Goal: Transaction & Acquisition: Subscribe to service/newsletter

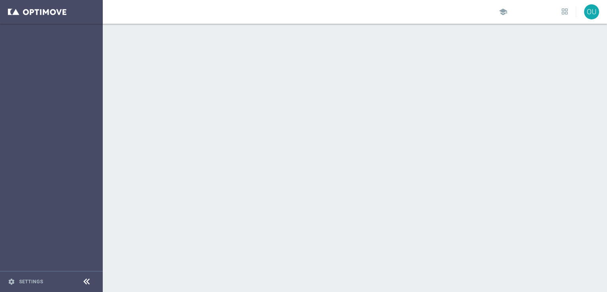
click at [327, 236] on div at bounding box center [355, 158] width 505 height 268
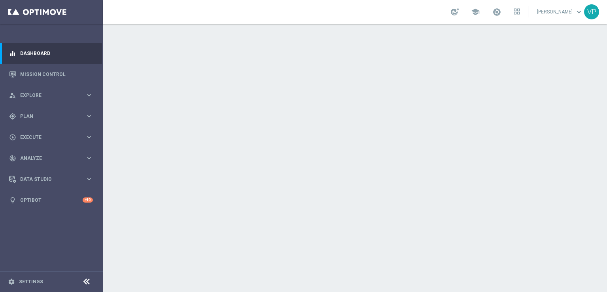
click at [327, 236] on div at bounding box center [355, 158] width 505 height 268
click at [34, 110] on div "gps_fixed Plan keyboard_arrow_right" at bounding box center [51, 116] width 102 height 21
click at [65, 109] on div "gps_fixed Plan keyboard_arrow_right" at bounding box center [51, 116] width 102 height 21
click at [78, 134] on div "play_circle_outline Execute" at bounding box center [47, 137] width 76 height 7
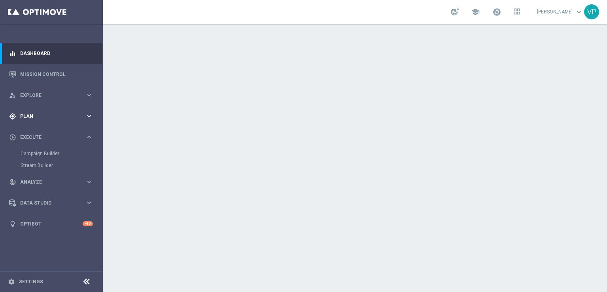
click at [76, 108] on div "gps_fixed Plan keyboard_arrow_right" at bounding box center [51, 116] width 102 height 21
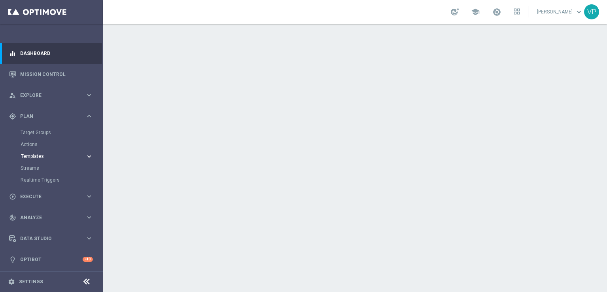
click at [39, 154] on span "Templates" at bounding box center [49, 156] width 57 height 5
click at [35, 169] on link "Optimail" at bounding box center [54, 168] width 58 height 6
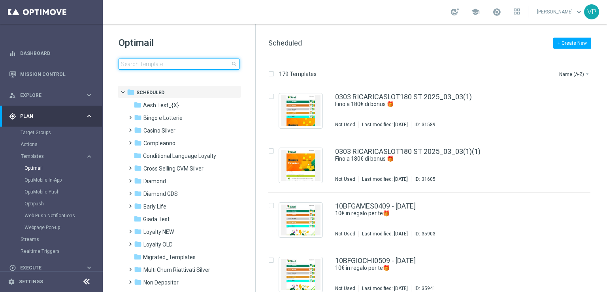
click at [185, 63] on input at bounding box center [179, 64] width 121 height 11
type input "s"
type input "S"
type input "i"
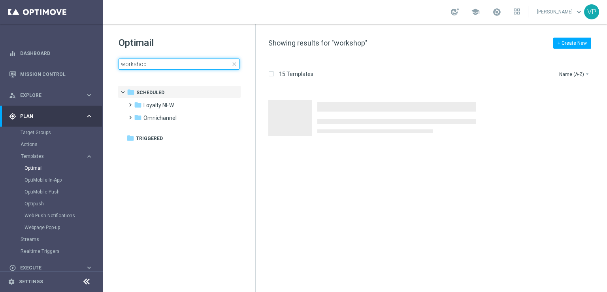
type input "workshop"
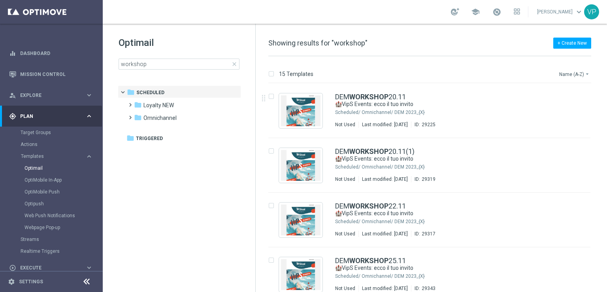
click at [575, 74] on button "Name (A-Z) arrow_drop_down" at bounding box center [575, 73] width 33 height 9
click at [566, 113] on div "Date Modified (Newest)" at bounding box center [559, 109] width 63 height 11
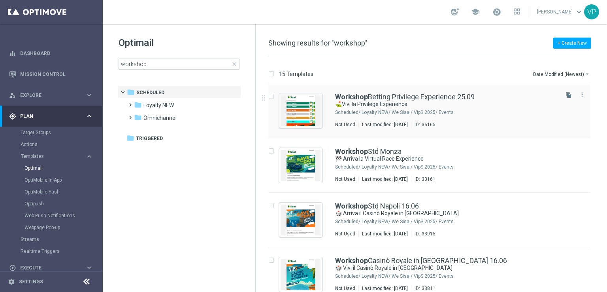
click at [489, 116] on div "Workshop Betting Privilege Experience 25.09 ⛳Vivi la Privilege Experience Sched…" at bounding box center [446, 110] width 222 height 34
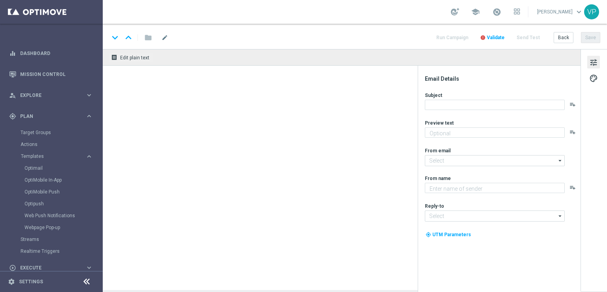
type textarea "Un’esperienza esclusiva nel cuore [PERSON_NAME]"
type input "[EMAIL_ADDRESS][DOMAIN_NAME]"
type textarea "Sisal"
type input "[EMAIL_ADDRESS][DOMAIN_NAME]"
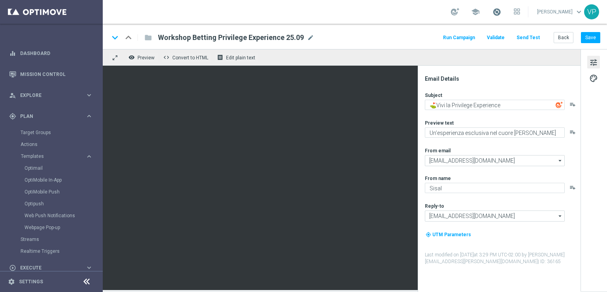
click at [501, 13] on span at bounding box center [497, 12] width 9 height 9
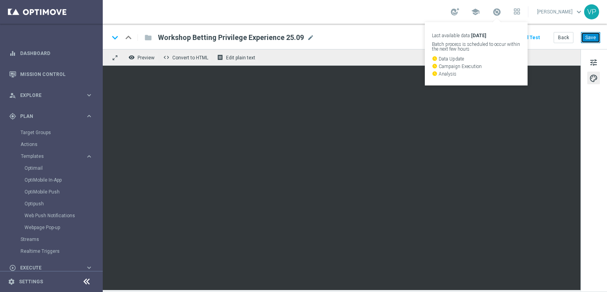
click at [592, 42] on button "Save" at bounding box center [590, 37] width 19 height 11
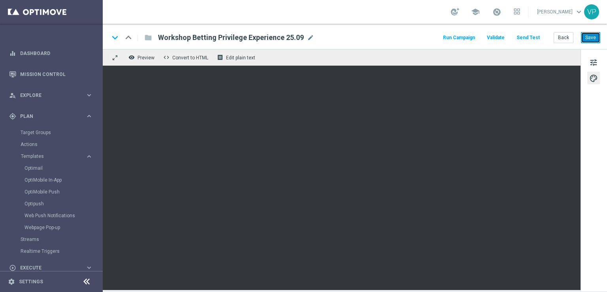
click at [586, 43] on button "Save" at bounding box center [590, 37] width 19 height 11
click at [473, 38] on button "Run Campaign" at bounding box center [459, 37] width 34 height 11
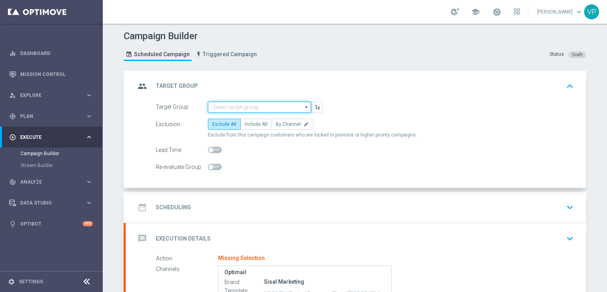
click at [267, 103] on input at bounding box center [259, 107] width 103 height 11
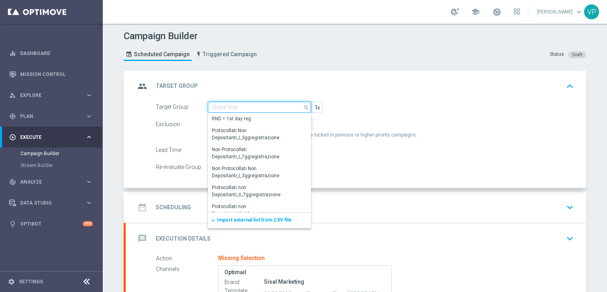
type input "p"
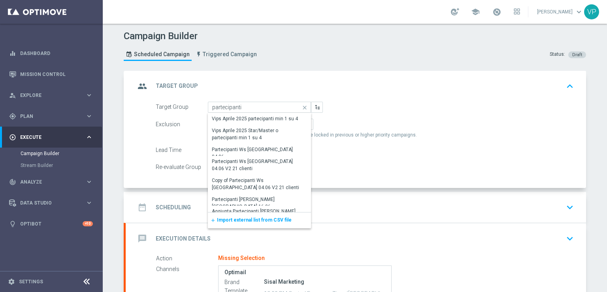
scroll to position [41, 0]
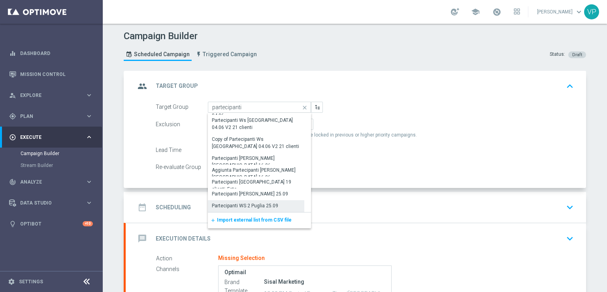
click at [286, 203] on div "Partecipanti WS 2 Puglia 25.09" at bounding box center [256, 205] width 96 height 11
type input "Partecipanti WS 2 Puglia 25.09"
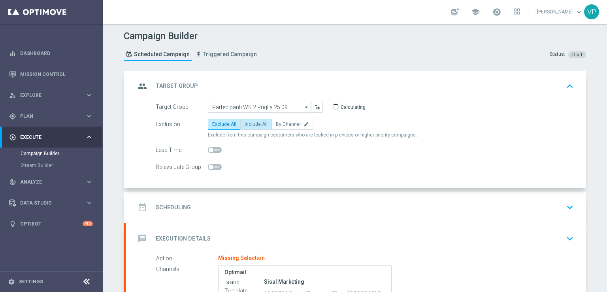
click at [250, 124] on span "Include All" at bounding box center [256, 124] width 23 height 6
click at [250, 124] on input "Include All" at bounding box center [247, 125] width 5 height 5
radio input "true"
click at [548, 209] on div "date_range Scheduling keyboard_arrow_down" at bounding box center [356, 207] width 442 height 15
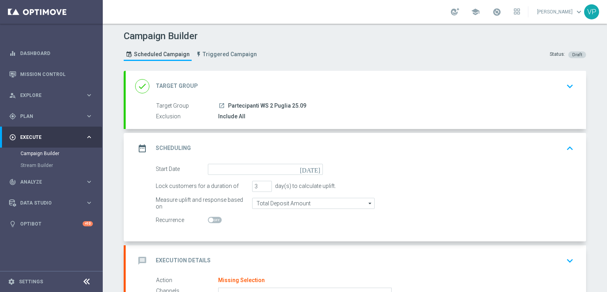
click at [490, 113] on div "Include All" at bounding box center [394, 116] width 353 height 8
click at [342, 103] on div "launch Partecipanti WS 2 Puglia 25.09" at bounding box center [394, 106] width 353 height 8
click at [571, 85] on icon "keyboard_arrow_down" at bounding box center [570, 86] width 12 height 12
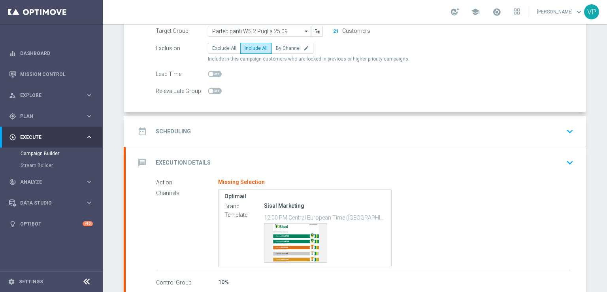
scroll to position [76, 0]
click at [571, 131] on icon "keyboard_arrow_down" at bounding box center [570, 131] width 12 height 12
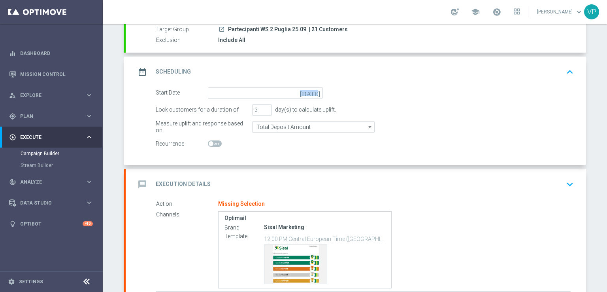
drag, startPoint x: 320, startPoint y: 94, endPoint x: 308, endPoint y: 89, distance: 12.0
click at [308, 89] on div "[DATE]" at bounding box center [265, 92] width 115 height 11
click at [314, 93] on icon "[DATE]" at bounding box center [311, 91] width 23 height 9
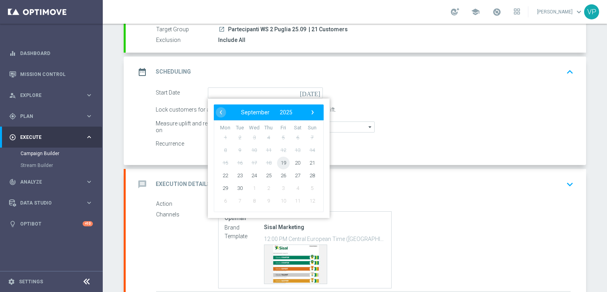
click at [282, 159] on span "19" at bounding box center [283, 162] width 13 height 13
type input "[DATE]"
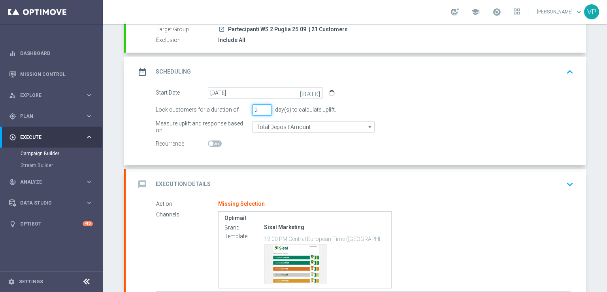
click at [265, 109] on input "2" at bounding box center [262, 109] width 20 height 11
type input "1"
click at [265, 109] on input "1" at bounding box center [262, 109] width 20 height 11
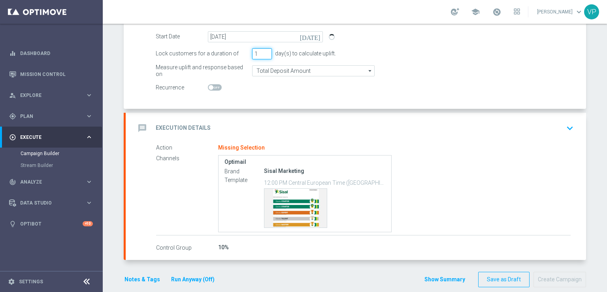
scroll to position [142, 0]
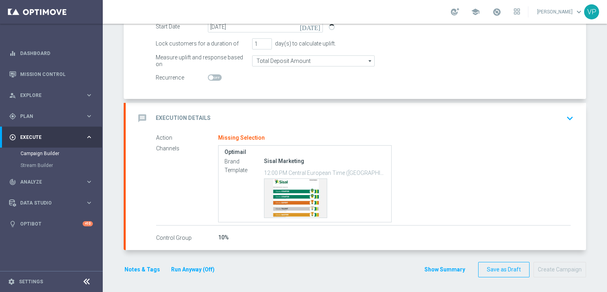
click at [568, 117] on icon "keyboard_arrow_down" at bounding box center [570, 118] width 12 height 12
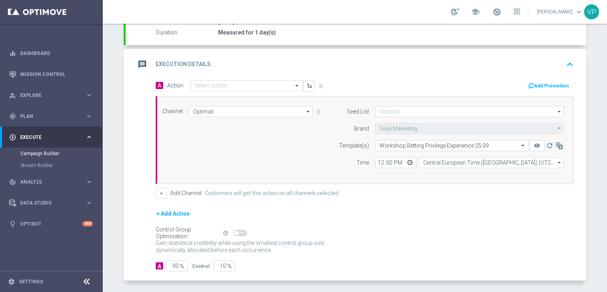
scroll to position [135, 0]
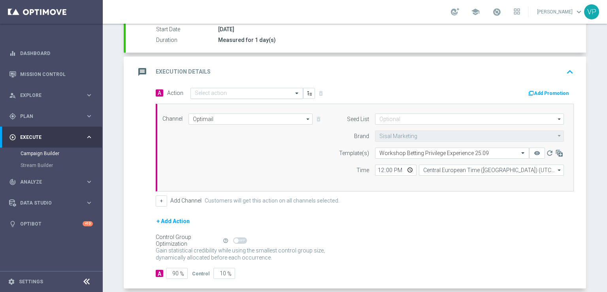
click at [230, 92] on input "text" at bounding box center [239, 93] width 88 height 7
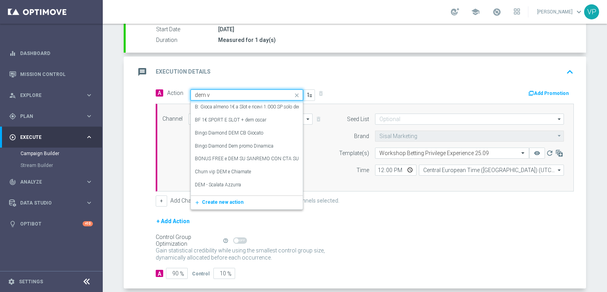
type input "dem vi"
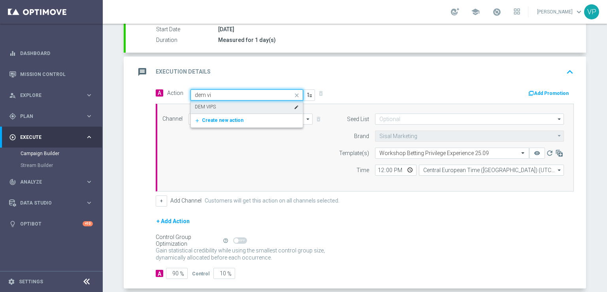
click at [239, 105] on div "DEM VIPS edit" at bounding box center [247, 106] width 104 height 13
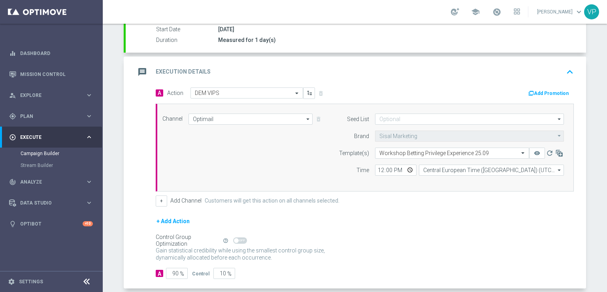
click at [253, 150] on div "Channel Optimail Optimail arrow_drop_down Drag here to set row groups Drag here…" at bounding box center [364, 148] width 414 height 68
click at [407, 168] on input "12:00" at bounding box center [396, 170] width 42 height 11
type input "16:00"
click at [511, 229] on div "+ Add Action" at bounding box center [365, 226] width 418 height 20
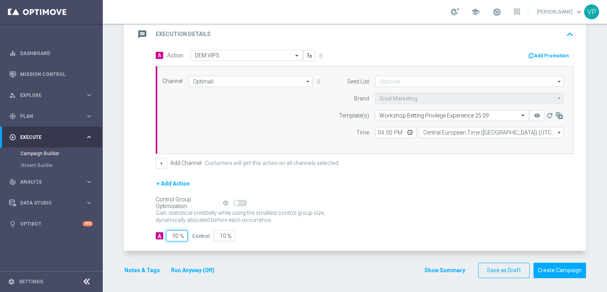
click at [172, 235] on input "90" at bounding box center [177, 235] width 22 height 11
type input "0"
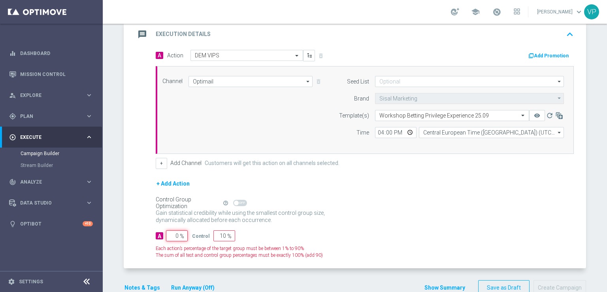
type input "100"
type input "10"
type input "90"
type input "100"
type input "0"
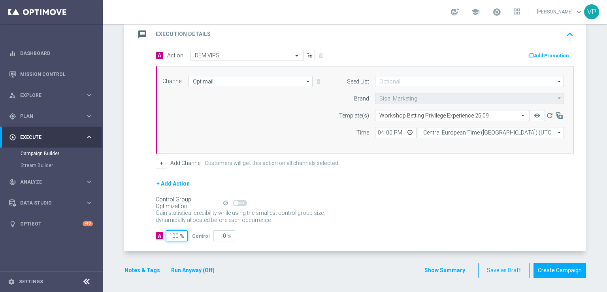
type input "100"
click at [144, 274] on div "Notes & Tags Run Anyway (Off)" at bounding box center [174, 270] width 101 height 15
click at [144, 270] on button "Notes & Tags" at bounding box center [142, 270] width 37 height 10
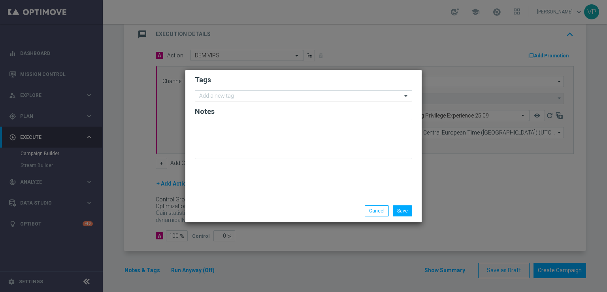
click at [265, 91] on div "Add a new tag" at bounding box center [298, 96] width 207 height 10
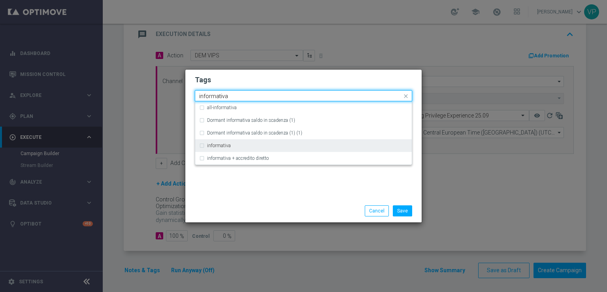
click at [261, 143] on div "informativa" at bounding box center [307, 145] width 201 height 5
type input "informativa"
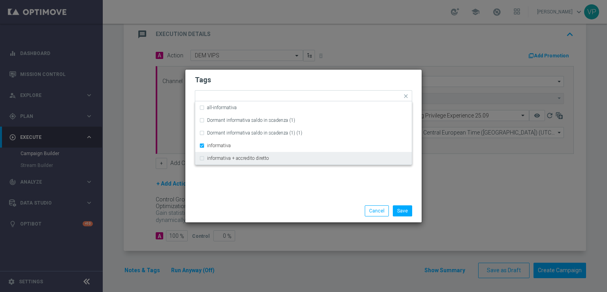
click at [272, 209] on div "Save Cancel" at bounding box center [341, 210] width 153 height 11
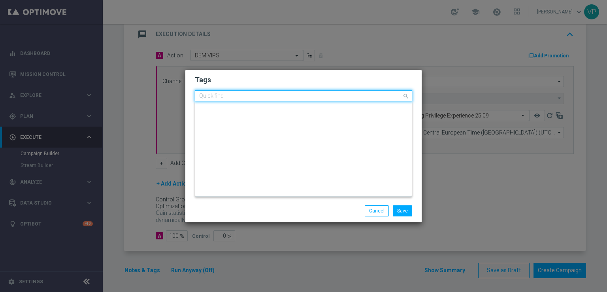
click at [298, 97] on input "text" at bounding box center [300, 96] width 203 height 7
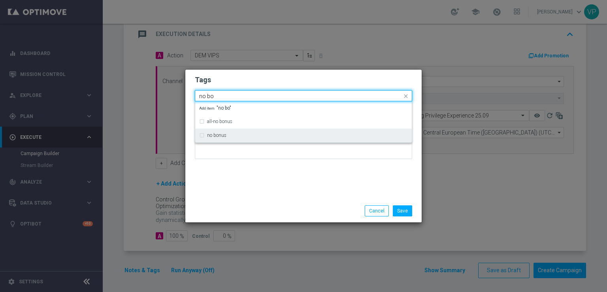
click at [275, 137] on div "no bonus" at bounding box center [307, 135] width 201 height 5
type input "no bo"
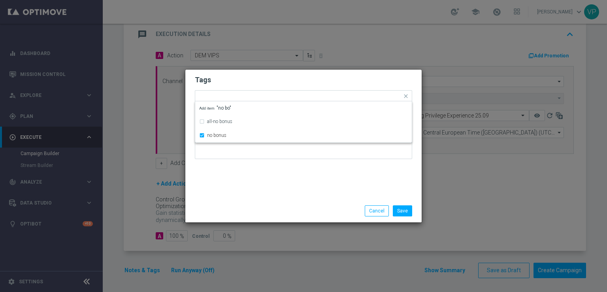
click at [286, 197] on div "Tags Quick find × informativa × no bonus all-no bonus no bonus Add item "no bo"…" at bounding box center [303, 135] width 236 height 130
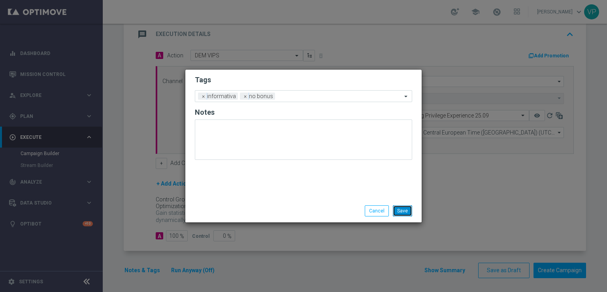
click at [410, 207] on button "Save" at bounding box center [402, 210] width 19 height 11
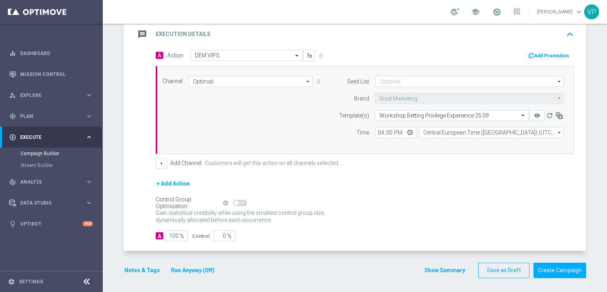
click at [195, 269] on button "Run Anyway (Off)" at bounding box center [192, 270] width 45 height 10
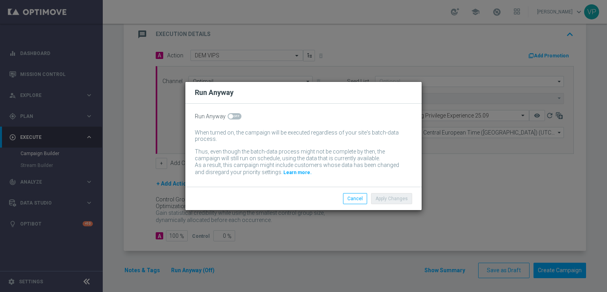
click at [238, 116] on span at bounding box center [235, 116] width 14 height 6
click at [238, 116] on input "checkbox" at bounding box center [235, 116] width 14 height 6
checkbox input "true"
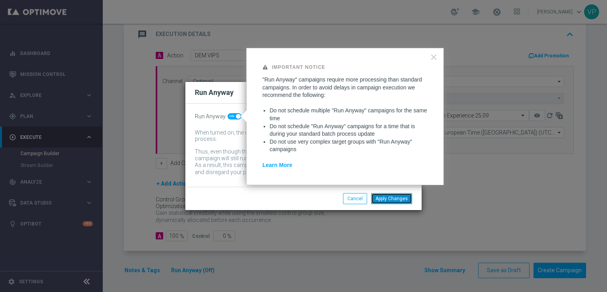
click at [395, 201] on button "Apply Changes" at bounding box center [391, 198] width 41 height 11
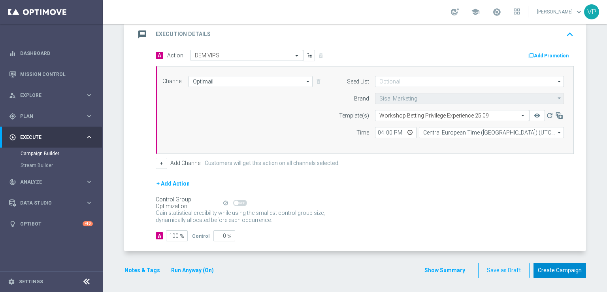
click at [557, 268] on button "Create Campaign" at bounding box center [560, 270] width 53 height 15
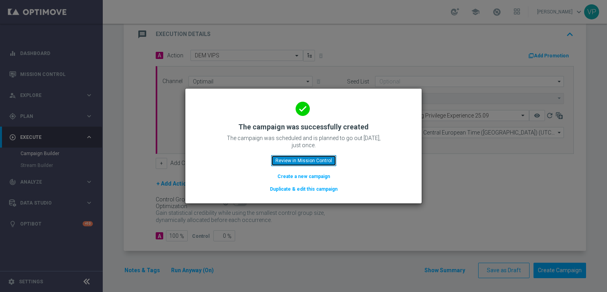
click at [303, 159] on button "Review in Mission Control" at bounding box center [303, 160] width 65 height 11
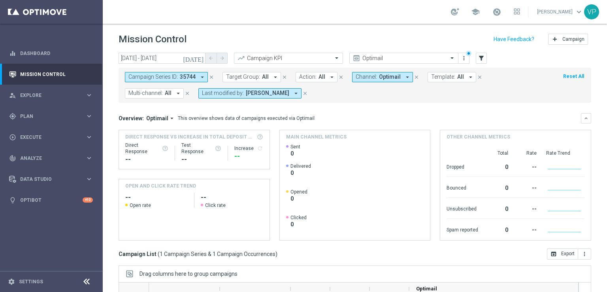
click at [303, 159] on span "Sent 0" at bounding box center [298, 153] width 25 height 19
click at [85, 122] on div "gps_fixed Plan keyboard_arrow_right" at bounding box center [51, 116] width 102 height 21
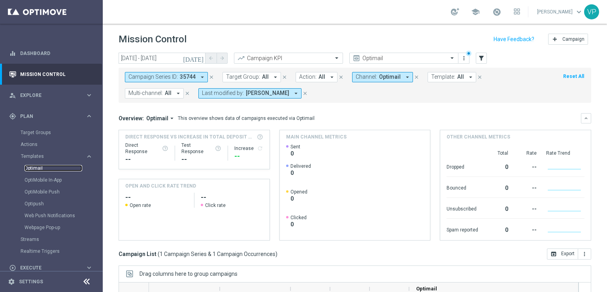
click at [57, 165] on link "Optimail" at bounding box center [54, 168] width 58 height 6
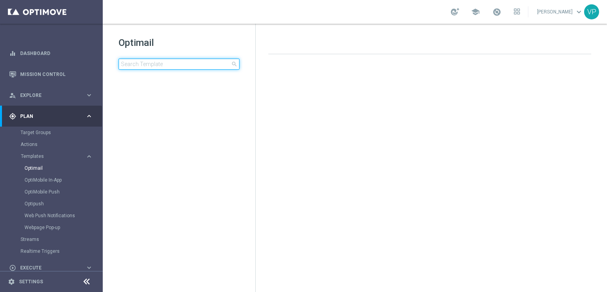
click at [199, 64] on input at bounding box center [179, 64] width 121 height 11
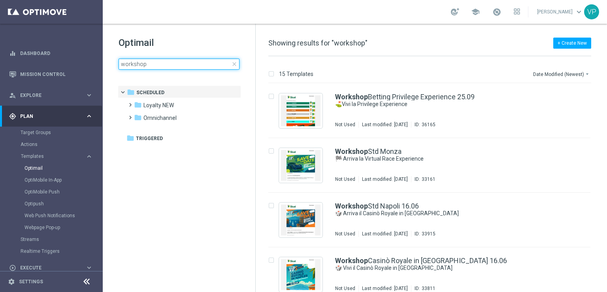
type input "workshop"
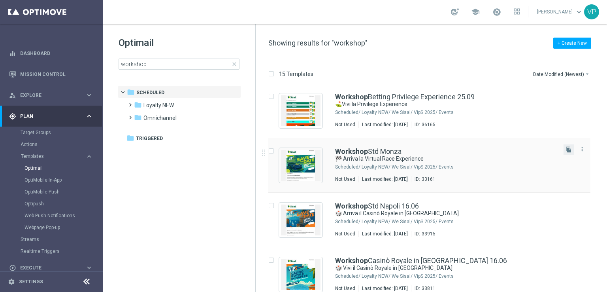
click at [568, 153] on button "file_copy" at bounding box center [569, 149] width 10 height 10
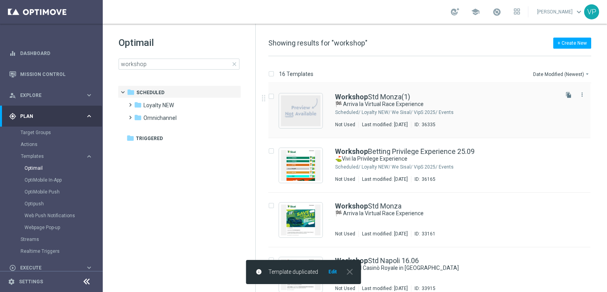
click at [454, 108] on div "Workshop [GEOGRAPHIC_DATA](1) 🏁 Arriva la Virtual Race Experience Scheduled/ Lo…" at bounding box center [446, 110] width 222 height 34
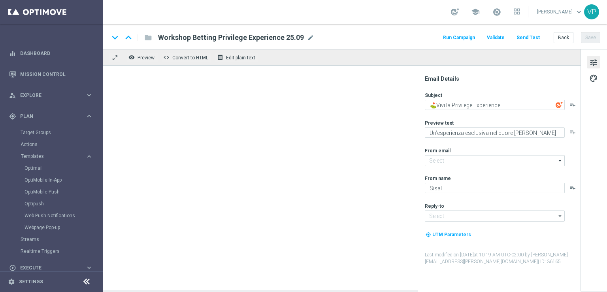
type input "[EMAIL_ADDRESS][DOMAIN_NAME]"
type input "Workshop [GEOGRAPHIC_DATA](1)"
type textarea "🏁 Arriva la Virtual Race Experience"
type textarea "La tua gara in pista ti aspetta!"
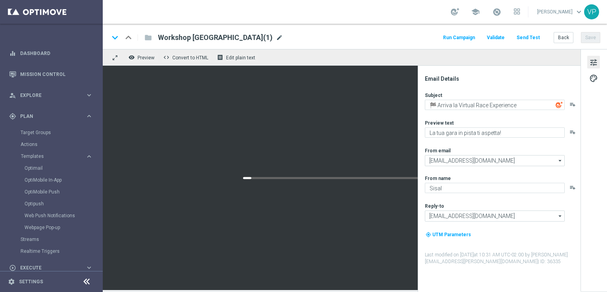
click at [276, 37] on span "mode_edit" at bounding box center [279, 37] width 7 height 7
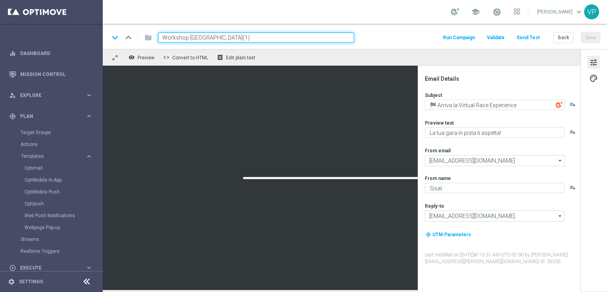
click at [210, 37] on input "Workshop [GEOGRAPHIC_DATA](1)" at bounding box center [256, 37] width 196 height 10
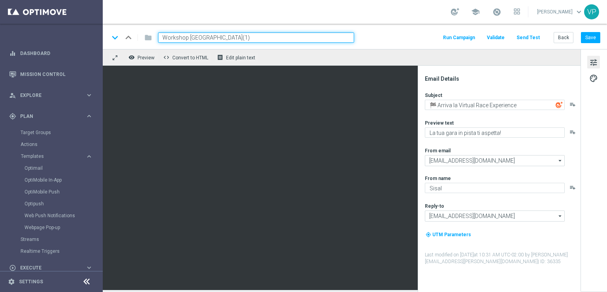
click at [239, 38] on input "Workshop [GEOGRAPHIC_DATA](1)" at bounding box center [256, 37] width 196 height 10
type input "Workshop [GEOGRAPHIC_DATA]"
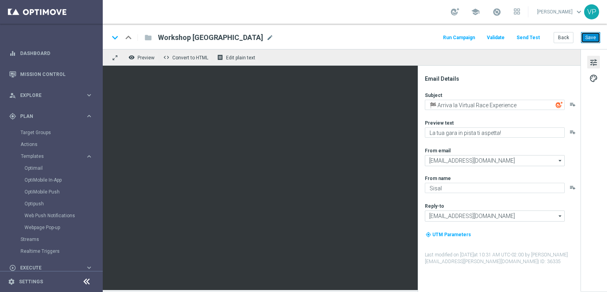
click at [596, 37] on button "Save" at bounding box center [590, 37] width 19 height 11
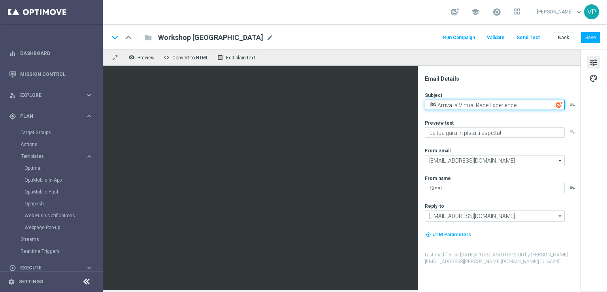
drag, startPoint x: 526, startPoint y: 107, endPoint x: 438, endPoint y: 104, distance: 87.8
click at [438, 104] on textarea "🏁 Arriva la Virtual Race Experience" at bounding box center [495, 105] width 140 height 10
paste textarea "Privilege Experience ⛳"
drag, startPoint x: 520, startPoint y: 103, endPoint x: 510, endPoint y: 104, distance: 10.0
click at [510, 104] on textarea "🏁 Arriva la Privilege Experience ⛳" at bounding box center [495, 105] width 140 height 10
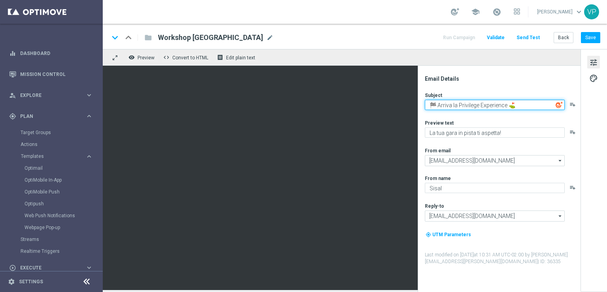
click at [436, 106] on textarea "🏁 Arriva la Privilege Experience ⛳" at bounding box center [495, 105] width 140 height 10
paste textarea "⛳"
click at [543, 107] on textarea "⛳ Arriva la Privilege Experience ⛳" at bounding box center [495, 105] width 140 height 10
type textarea "⛳ Arriva la Privilege Experience"
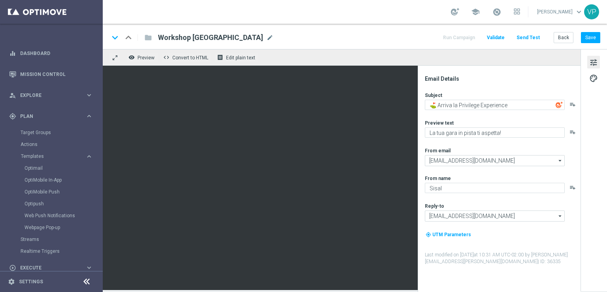
click at [514, 126] on div "Preview text La tua gara in pista ti aspetta! playlist_add" at bounding box center [502, 128] width 155 height 18
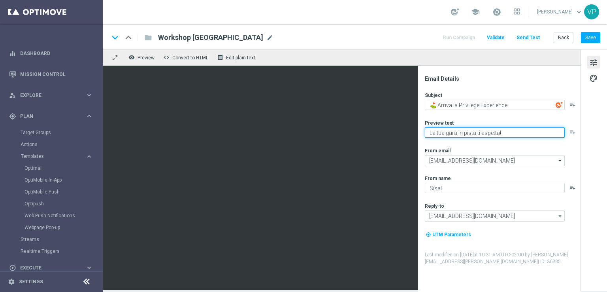
paste textarea "il tuo pomeriggio al Golf Club ti aspetta"
drag, startPoint x: 476, startPoint y: 132, endPoint x: 500, endPoint y: 131, distance: 24.2
click at [500, 131] on textarea "il tuo pomeriggio al Golf Club ti aspetta" at bounding box center [495, 132] width 140 height 10
type textarea "il tuo pomeriggio a [GEOGRAPHIC_DATA] ti aspetta"
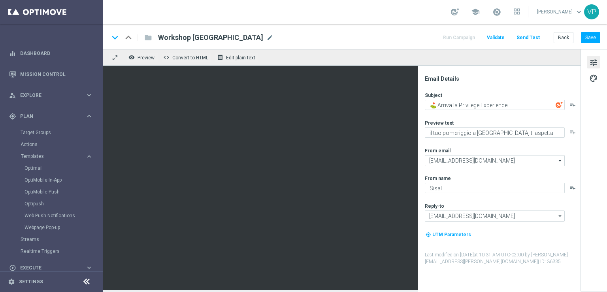
drag, startPoint x: 422, startPoint y: 114, endPoint x: 420, endPoint y: 124, distance: 10.6
click at [420, 124] on div "Email Details Subject ⛳ Arriva la Privilege Experience playlist_add Preview tex…" at bounding box center [499, 179] width 163 height 226
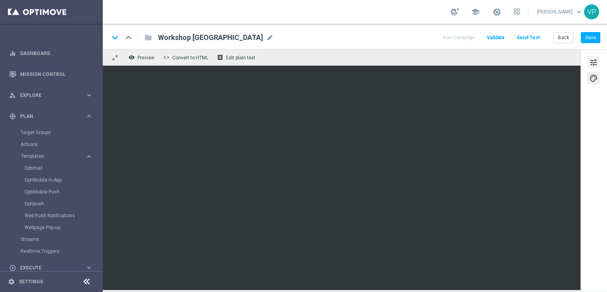
click at [596, 61] on span "tune" at bounding box center [594, 62] width 9 height 10
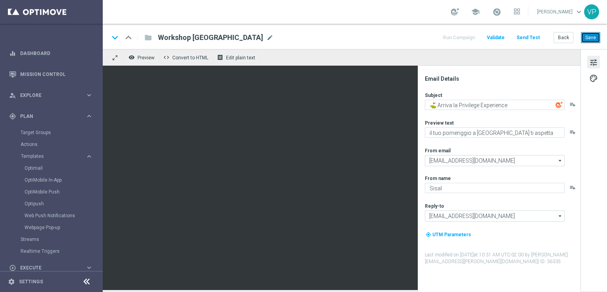
click at [592, 38] on button "Save" at bounding box center [590, 37] width 19 height 11
click at [458, 46] on div "keyboard_arrow_down keyboard_arrow_up folder Workshop [GEOGRAPHIC_DATA] Worksho…" at bounding box center [355, 36] width 505 height 25
click at [569, 34] on button "Back" at bounding box center [564, 37] width 20 height 11
